Goal: Task Accomplishment & Management: Complete application form

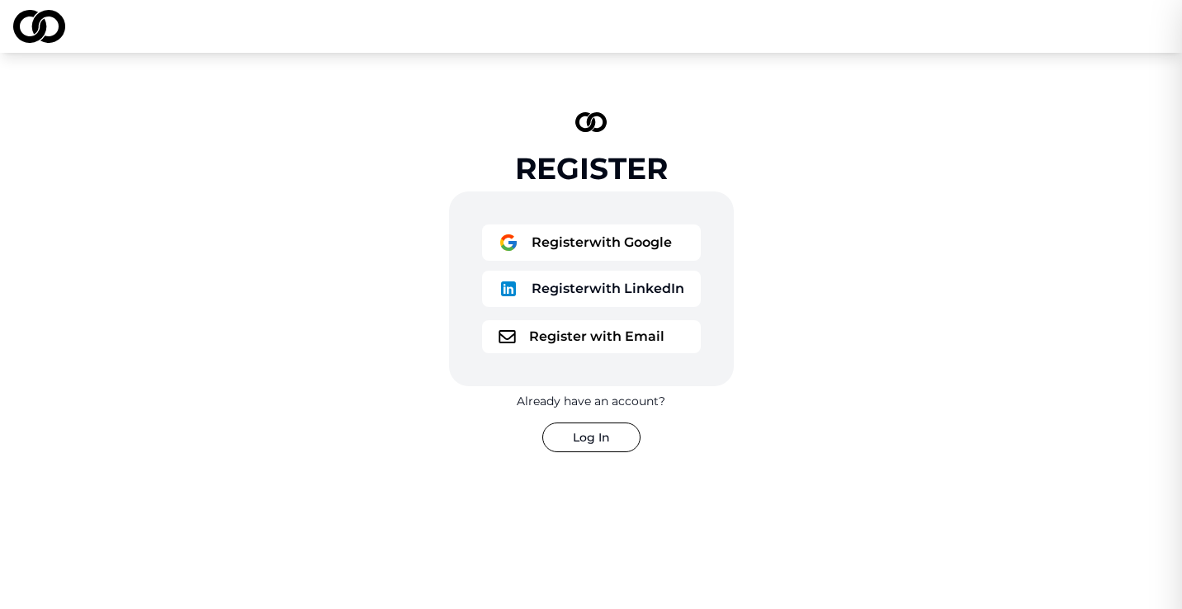
click at [606, 289] on button "Register with LinkedIn" at bounding box center [591, 289] width 219 height 36
